Goal: Find specific page/section: Find specific page/section

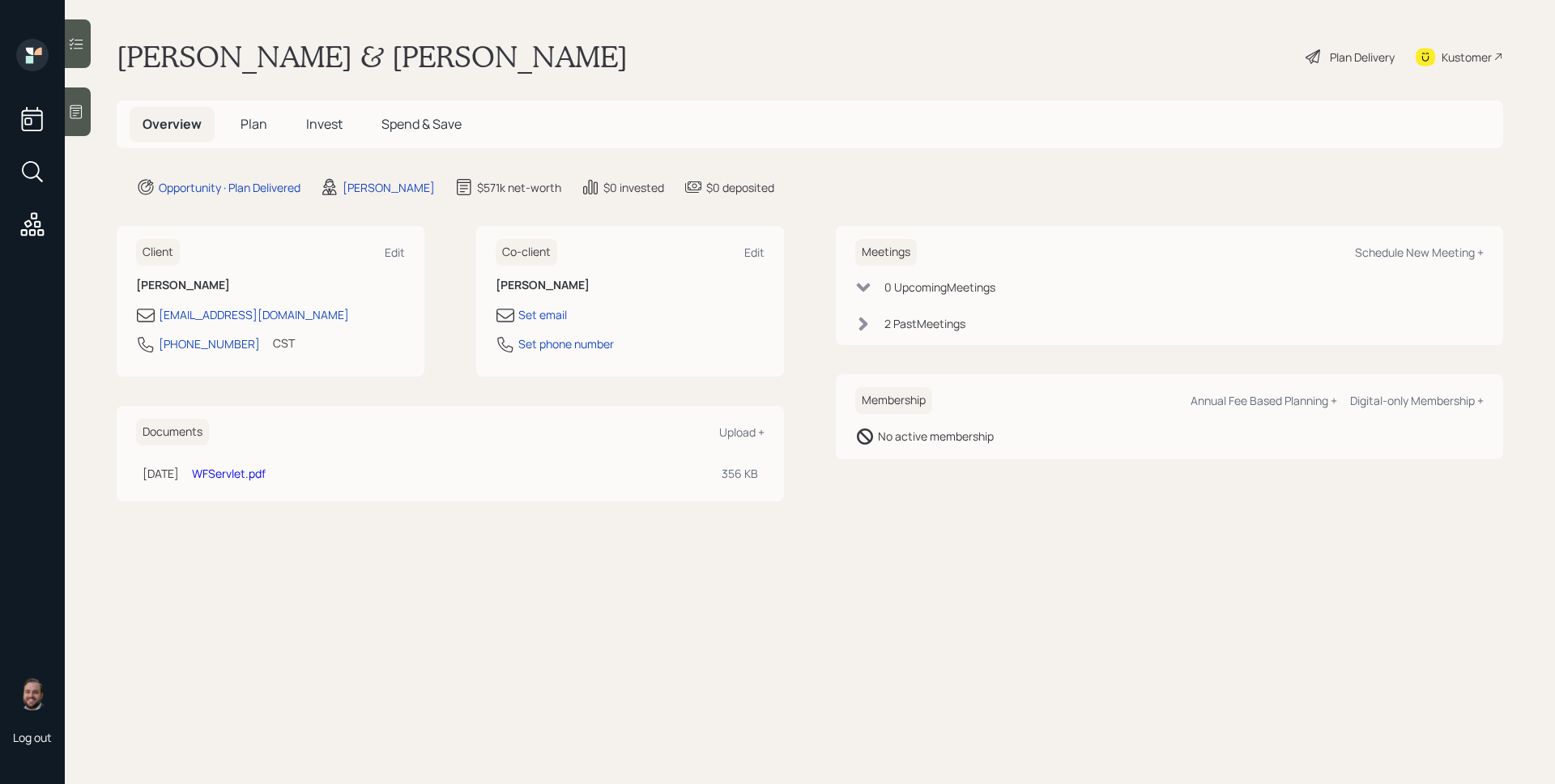
click at [272, 122] on h5 "Plan" at bounding box center [254, 123] width 53 height 34
